Goal: Task Accomplishment & Management: Complete application form

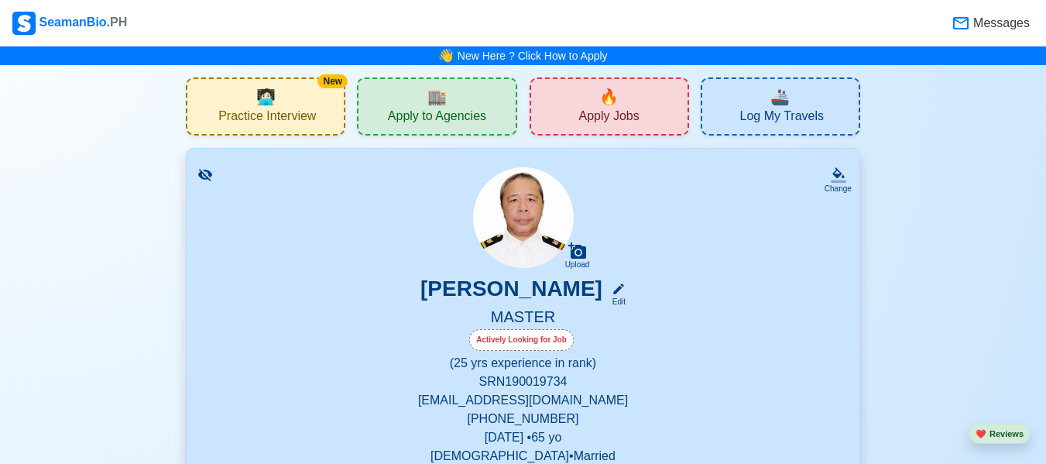
click at [596, 103] on div "🔥 Apply Jobs" at bounding box center [608, 106] width 159 height 58
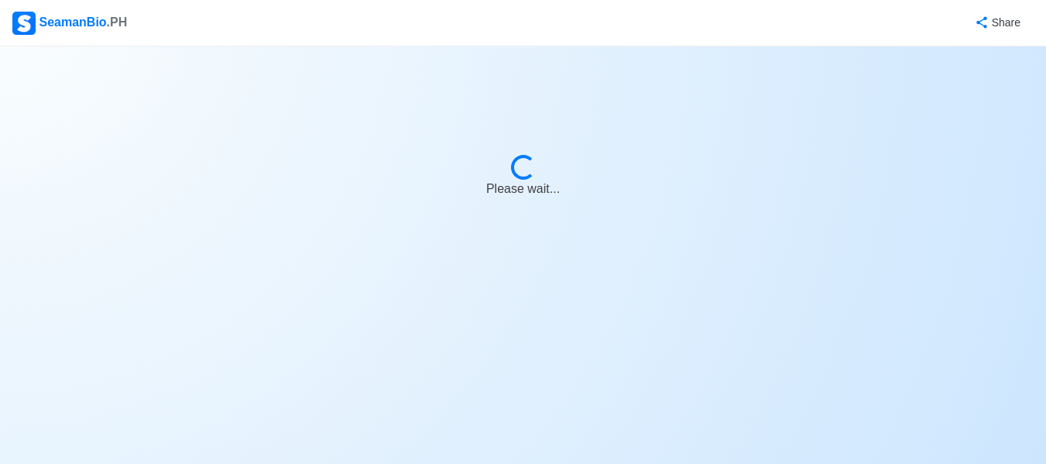
select select "Master"
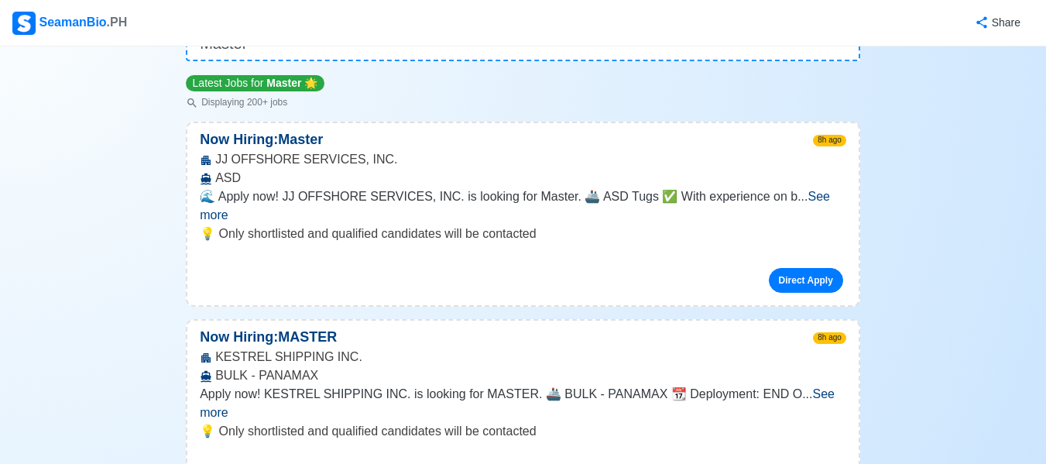
scroll to position [238, 0]
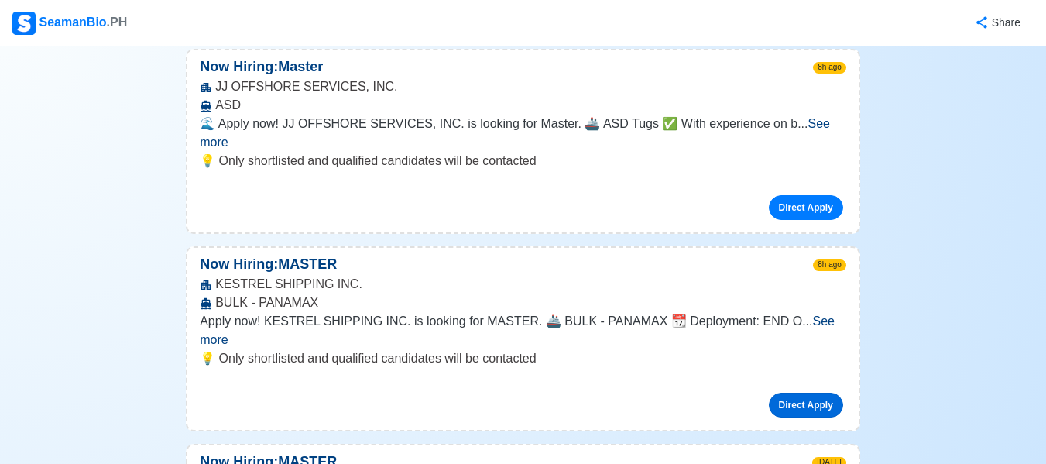
click at [799, 392] on link "Direct Apply" at bounding box center [806, 404] width 74 height 25
click at [933, 25] on div "Share" at bounding box center [580, 23] width 905 height 43
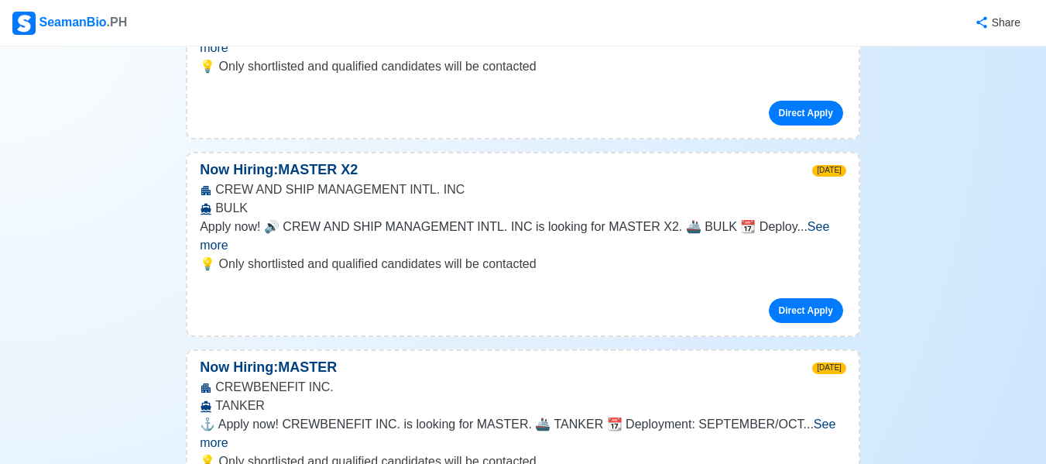
scroll to position [1321, 0]
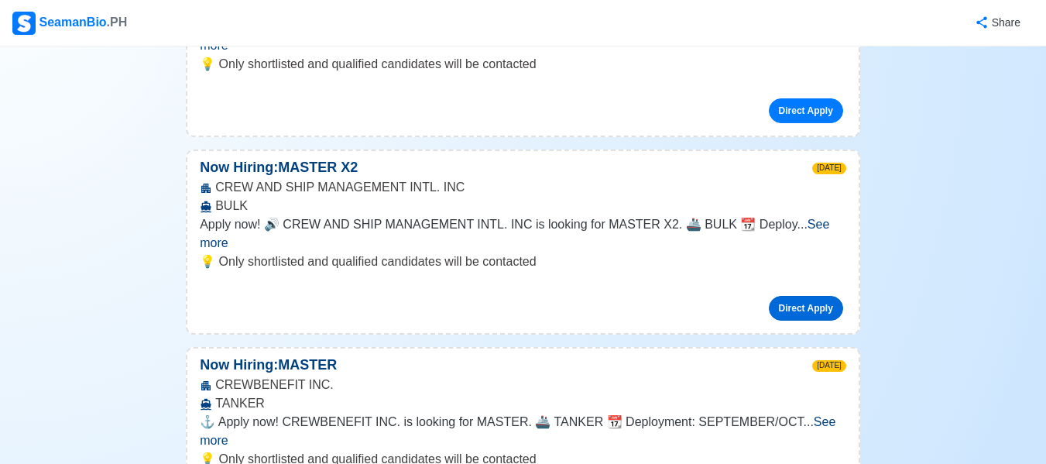
click at [814, 296] on link "Direct Apply" at bounding box center [806, 308] width 74 height 25
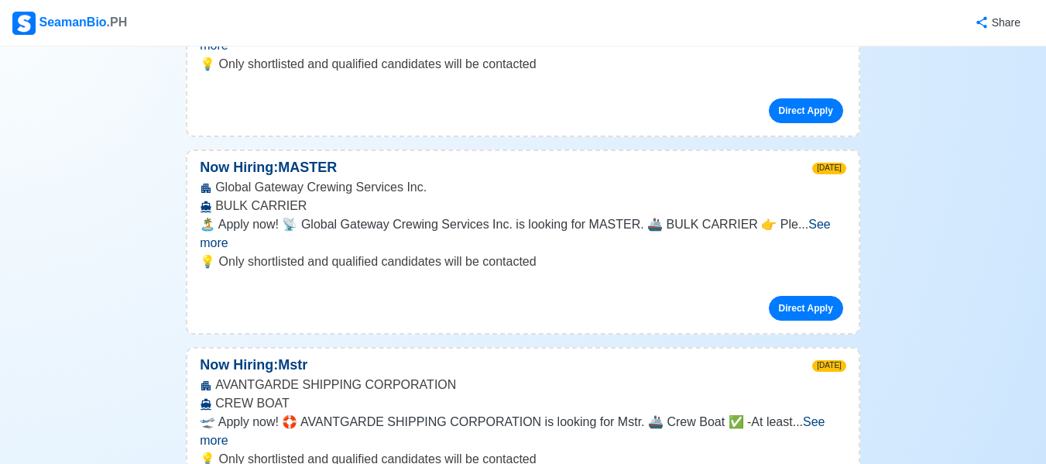
scroll to position [2982, 0]
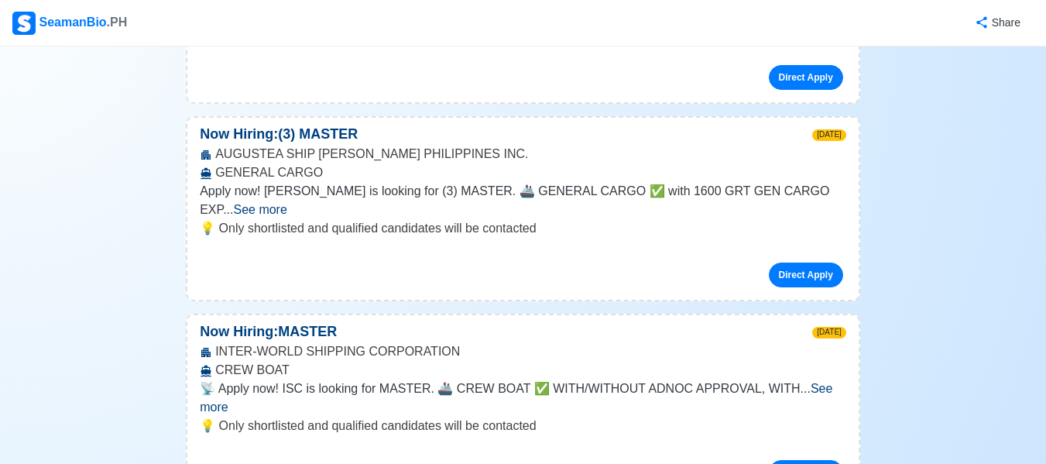
scroll to position [5542, 0]
